Goal: Information Seeking & Learning: Understand process/instructions

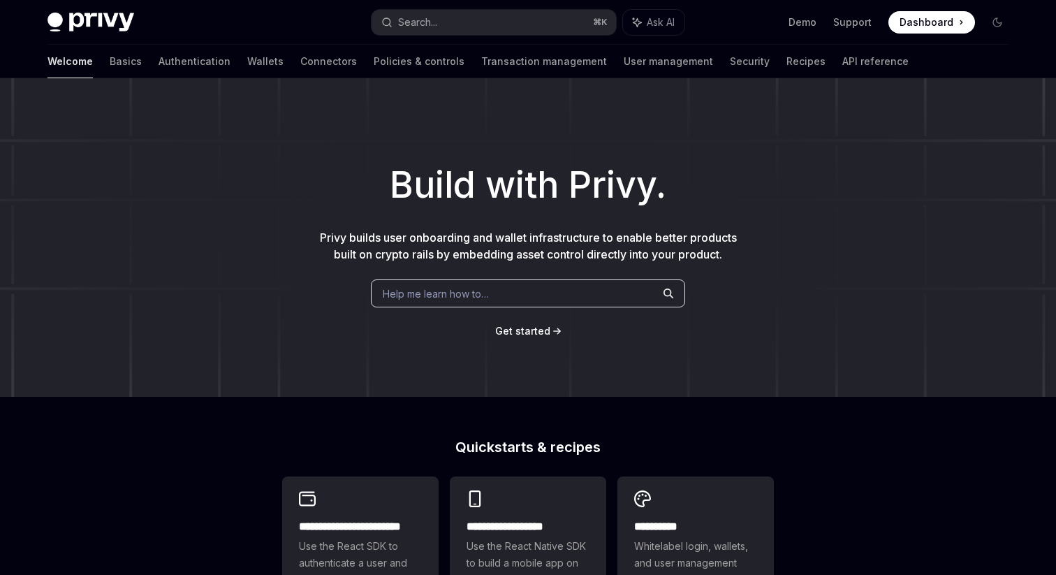
click at [374, 59] on link "Policies & controls" at bounding box center [419, 62] width 91 height 34
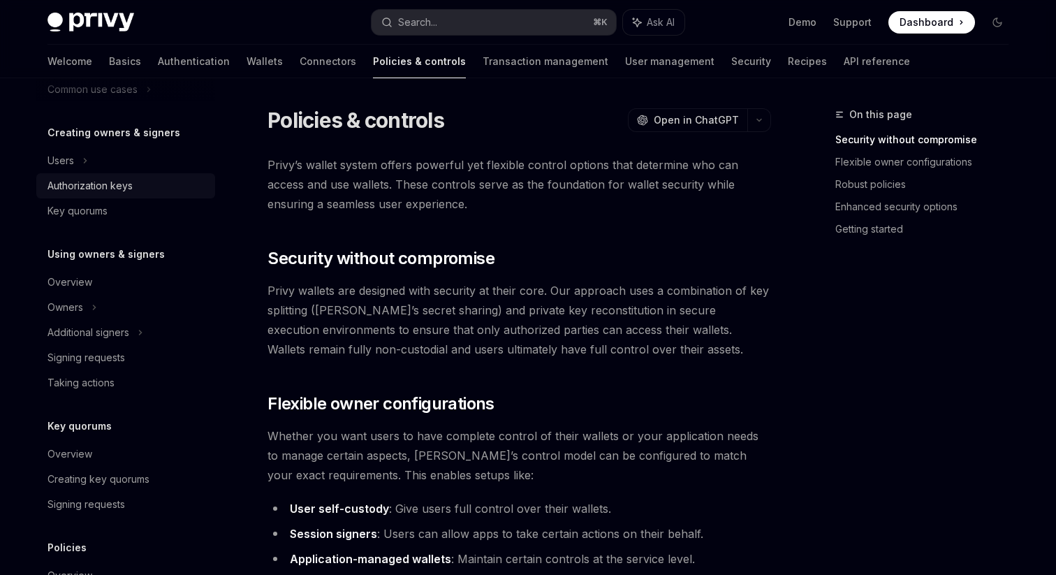
scroll to position [408, 0]
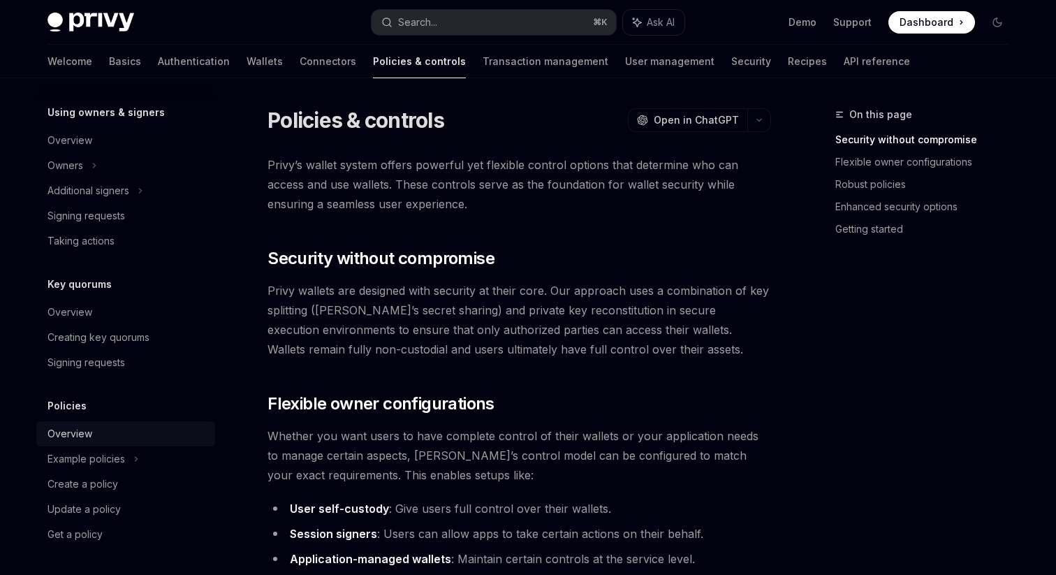
click at [92, 431] on div "Overview" at bounding box center [126, 433] width 159 height 17
type textarea "*"
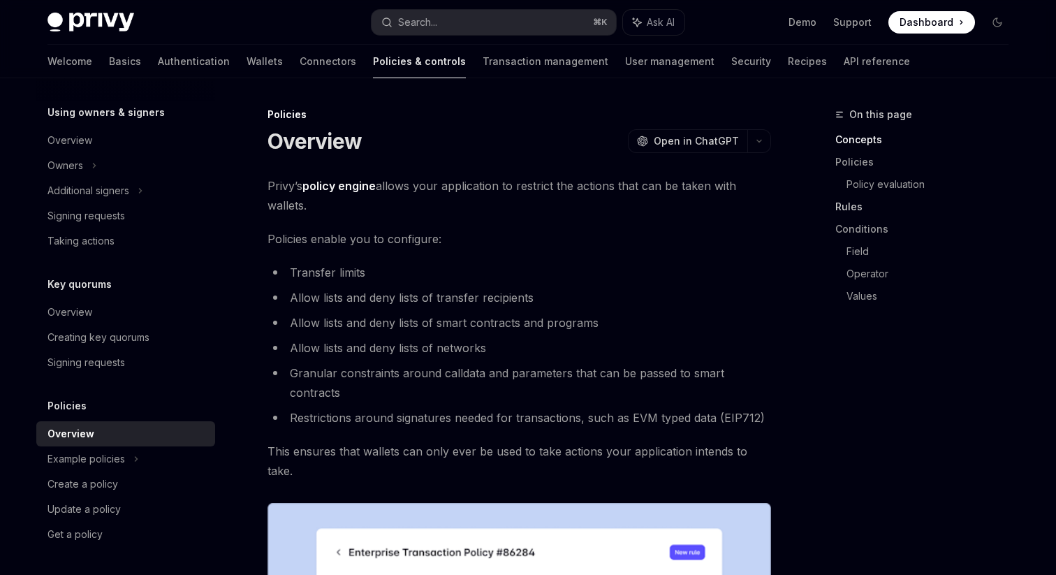
click at [848, 201] on link "Rules" at bounding box center [927, 207] width 184 height 22
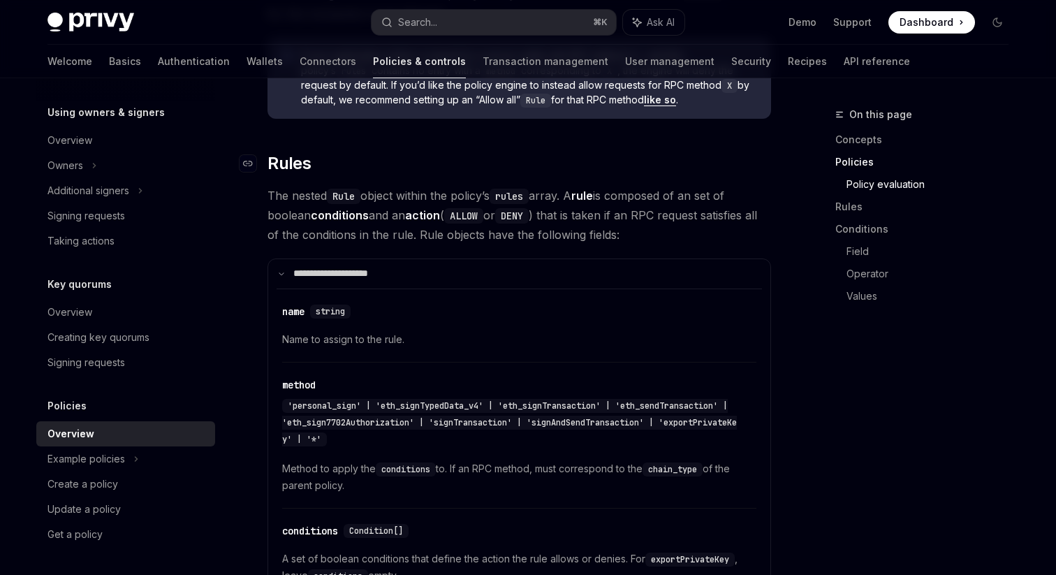
scroll to position [2038, 0]
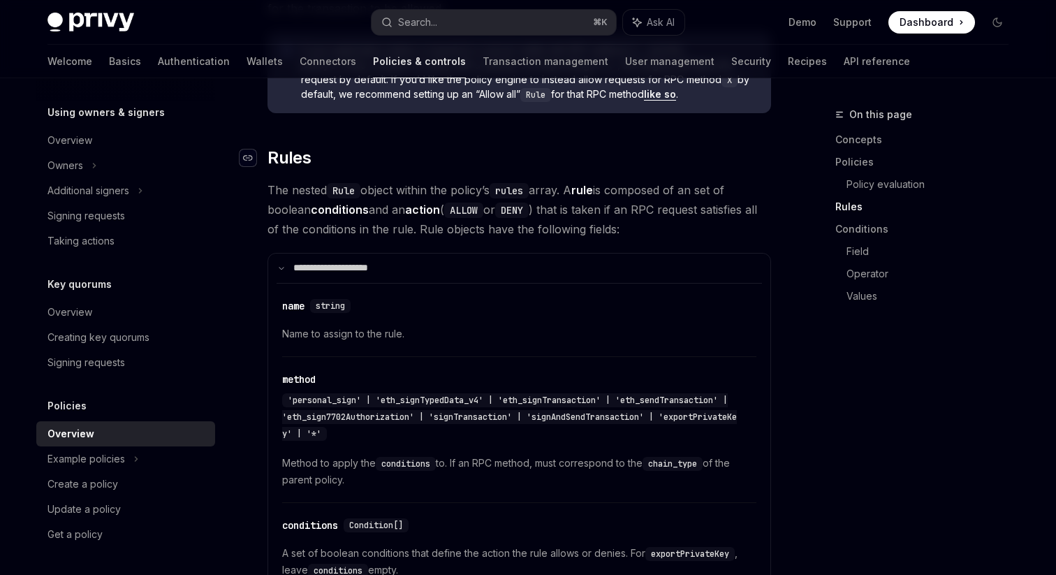
click at [249, 154] on icon "Navigate to header" at bounding box center [248, 158] width 10 height 8
click at [860, 165] on link "Policies" at bounding box center [927, 162] width 184 height 22
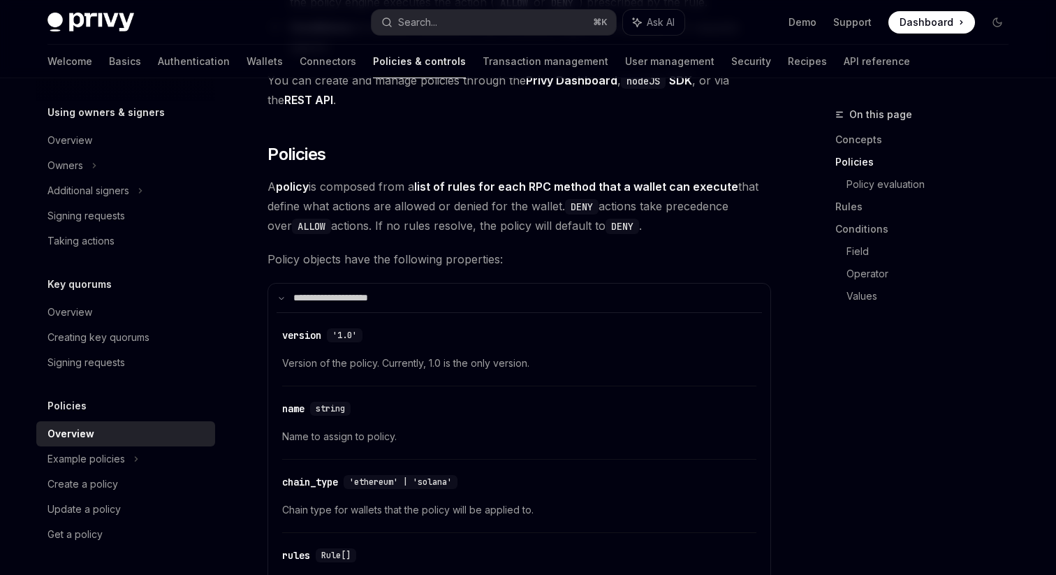
scroll to position [1032, 0]
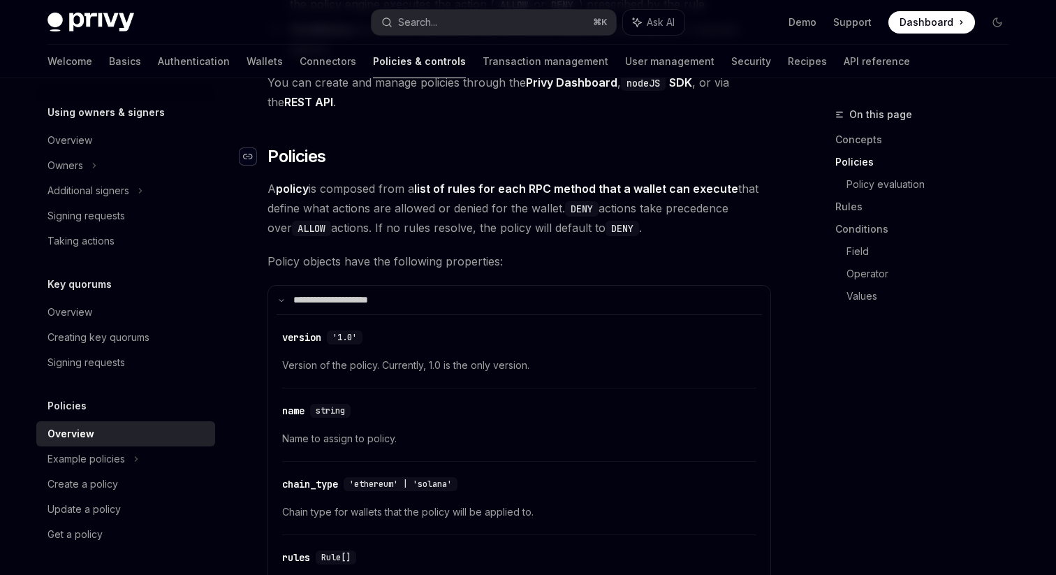
click at [245, 154] on icon "Navigate to header" at bounding box center [248, 157] width 10 height 6
